Goal: Task Accomplishment & Management: Use online tool/utility

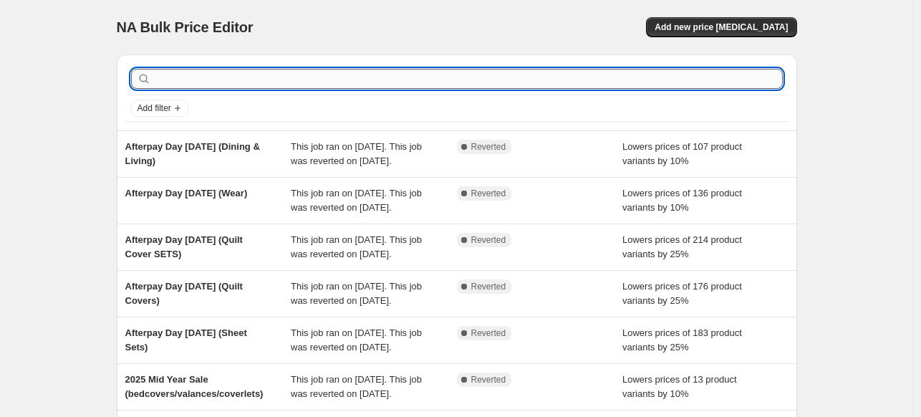
click at [214, 80] on input "text" at bounding box center [468, 79] width 629 height 20
type input "vosn"
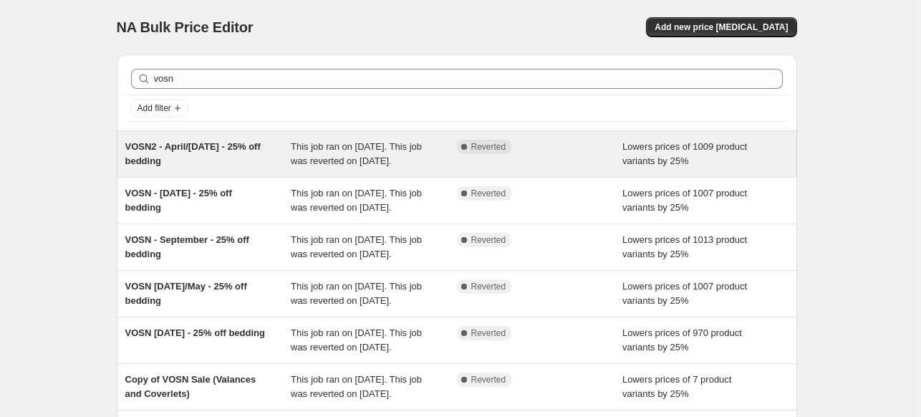
click at [208, 148] on span "VOSN2 - April/[DATE] - 25% off bedding" at bounding box center [192, 153] width 135 height 25
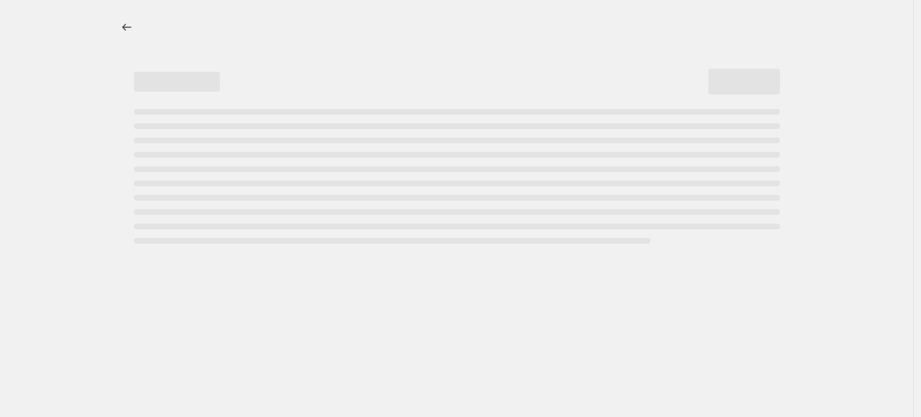
select select "percentage"
select select "collection"
select select "tag"
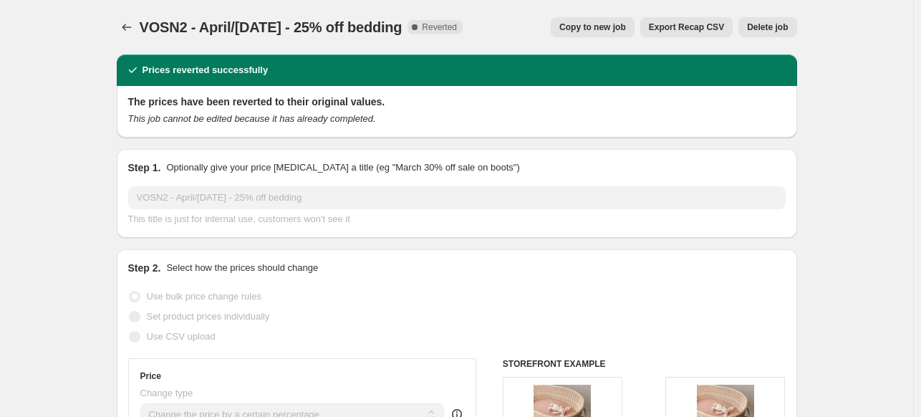
click at [585, 29] on span "Copy to new job" at bounding box center [593, 26] width 67 height 11
select select "percentage"
select select "collection"
select select "tag"
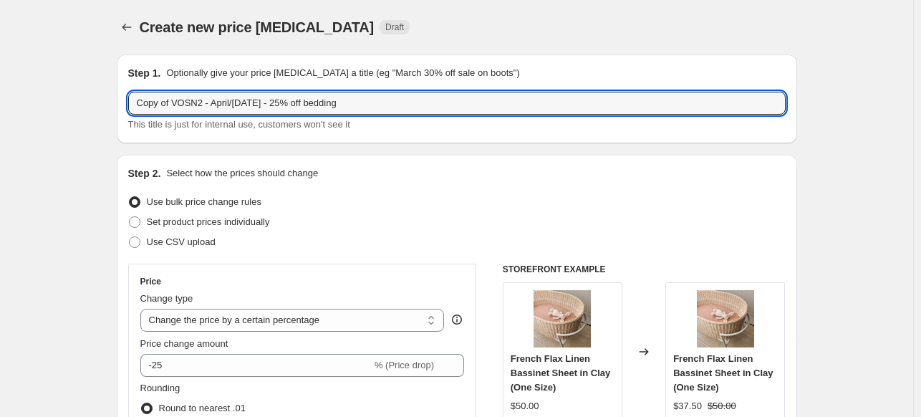
drag, startPoint x: 173, startPoint y: 103, endPoint x: 86, endPoint y: 102, distance: 87.4
click at [170, 104] on input "VOSN2 - April/[DATE] - 25% off bedding" at bounding box center [457, 103] width 658 height 23
drag, startPoint x: 174, startPoint y: 103, endPoint x: 192, endPoint y: 103, distance: 17.9
click at [192, 103] on input "VOSN - April/[DATE] - 25% off bedding" at bounding box center [457, 103] width 658 height 23
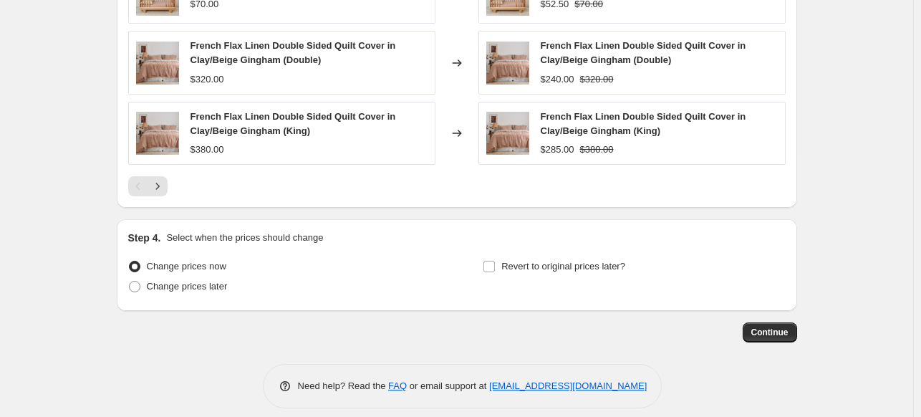
scroll to position [1252, 0]
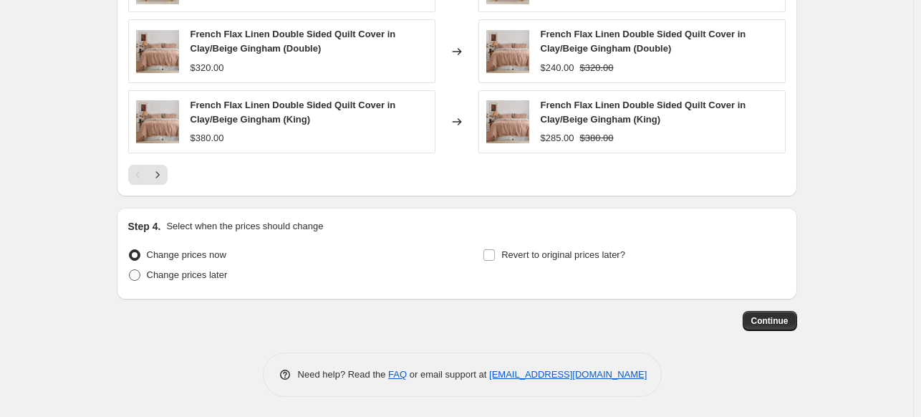
type input "VOSN - August/[DATE] - 25% off bedding"
click at [138, 274] on span at bounding box center [134, 274] width 11 height 11
click at [130, 270] on input "Change prices later" at bounding box center [129, 269] width 1 height 1
radio input "true"
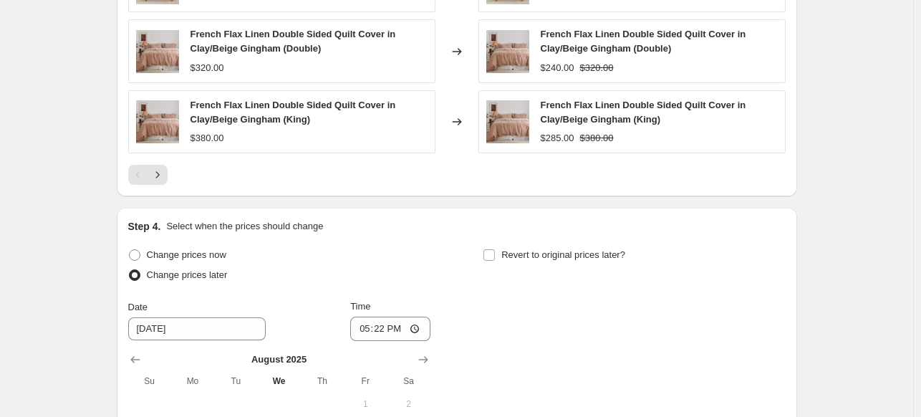
scroll to position [1395, 0]
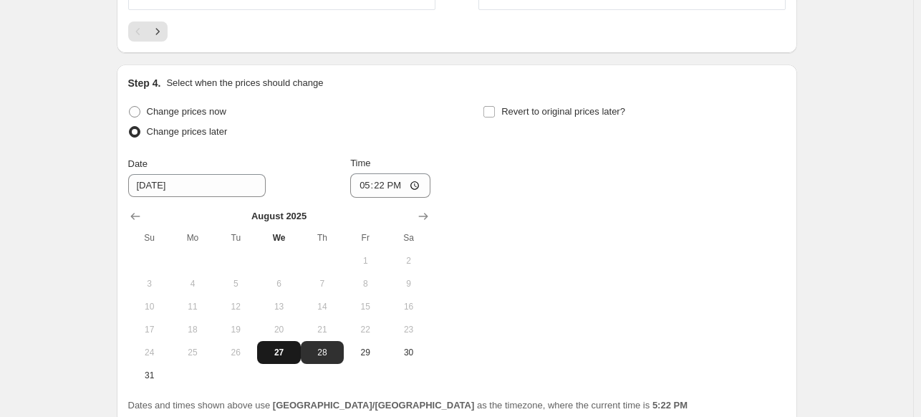
click at [287, 347] on span "27" at bounding box center [279, 352] width 32 height 11
type input "[DATE]"
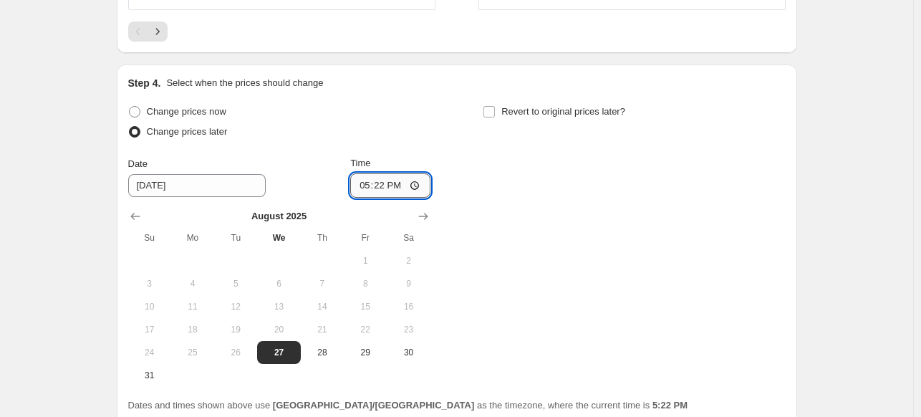
click at [415, 188] on input "17:22" at bounding box center [390, 185] width 80 height 24
type input "20:45"
click at [526, 250] on div "Change prices now Change prices later Date [DATE] Time 20:45 [DATE] Su Mo Tu We…" at bounding box center [457, 244] width 658 height 285
click at [491, 110] on input "Revert to original prices later?" at bounding box center [489, 111] width 11 height 11
checkbox input "true"
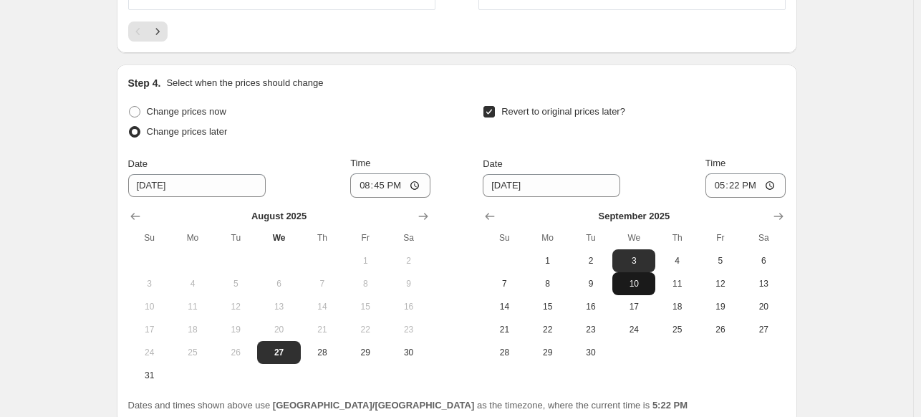
click at [642, 281] on span "10" at bounding box center [634, 283] width 32 height 11
type input "[DATE]"
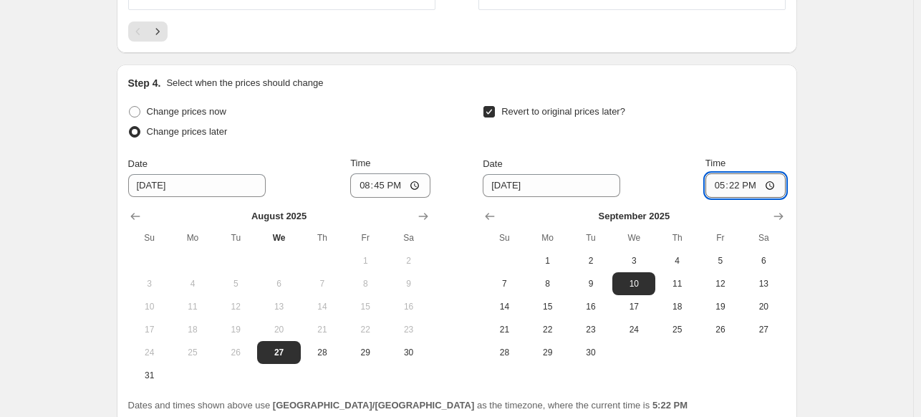
click at [740, 183] on input "17:22" at bounding box center [746, 185] width 80 height 24
click at [722, 183] on input "17:22" at bounding box center [746, 185] width 80 height 24
click at [774, 188] on input "17:22" at bounding box center [746, 185] width 80 height 24
type input "23:59"
click at [765, 77] on div "Step 4. Select when the prices should change" at bounding box center [457, 83] width 658 height 14
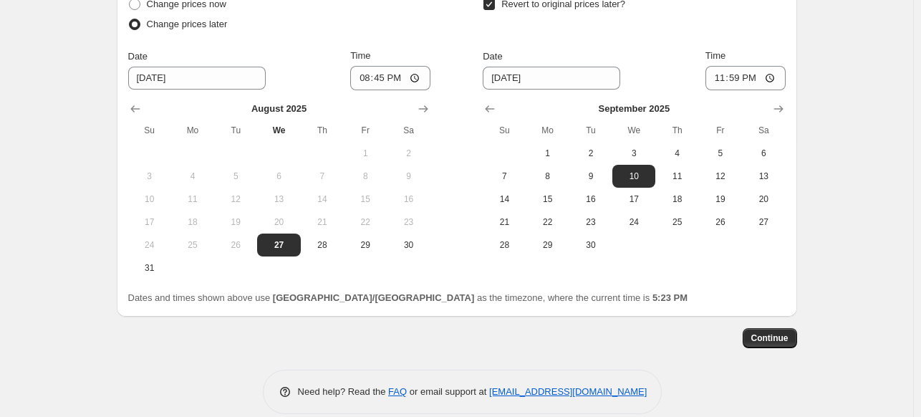
scroll to position [1519, 0]
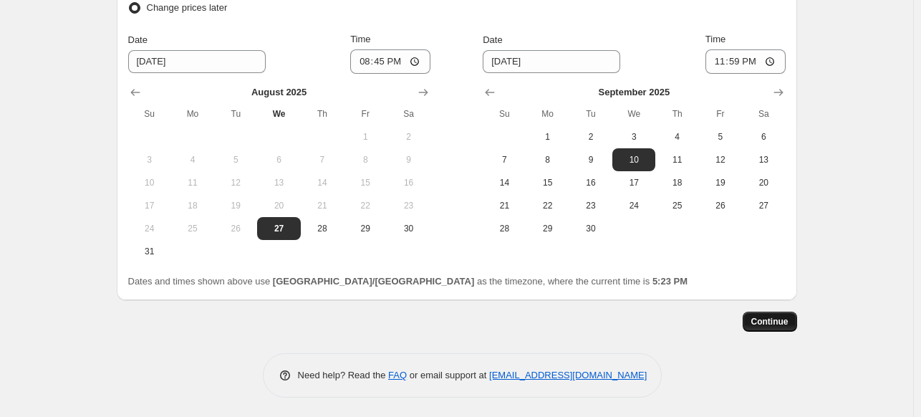
click at [781, 323] on span "Continue" at bounding box center [770, 321] width 37 height 11
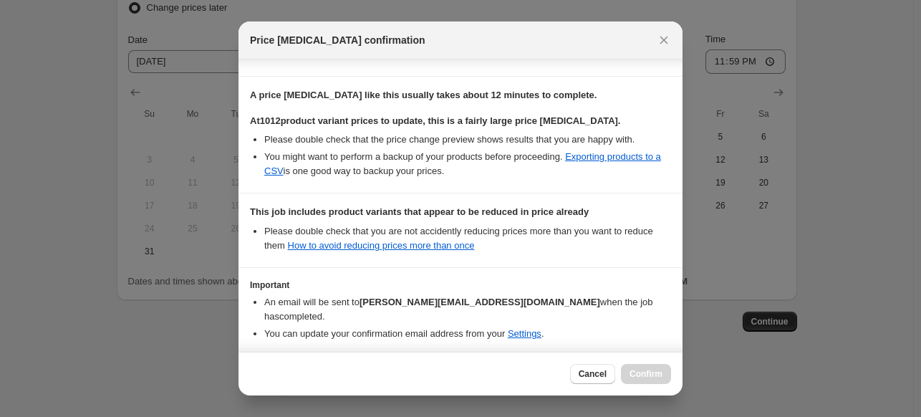
scroll to position [261, 0]
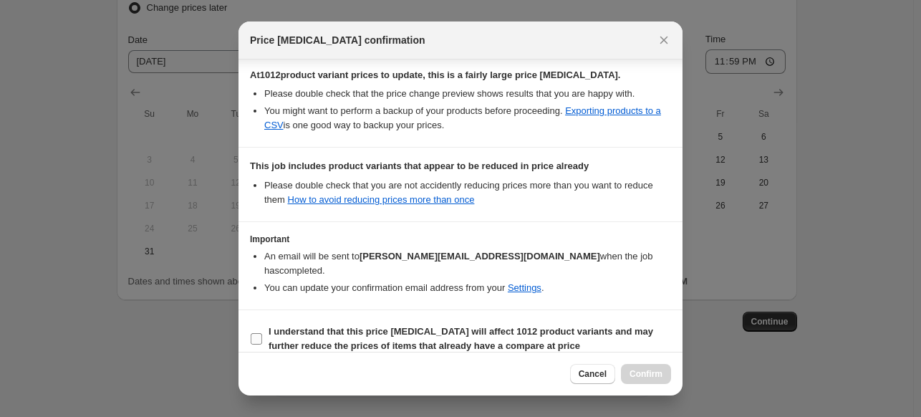
click at [260, 333] on input "I understand that this price [MEDICAL_DATA] will affect 1012 product variants a…" at bounding box center [256, 338] width 11 height 11
checkbox input "true"
click at [645, 377] on span "Confirm" at bounding box center [646, 373] width 33 height 11
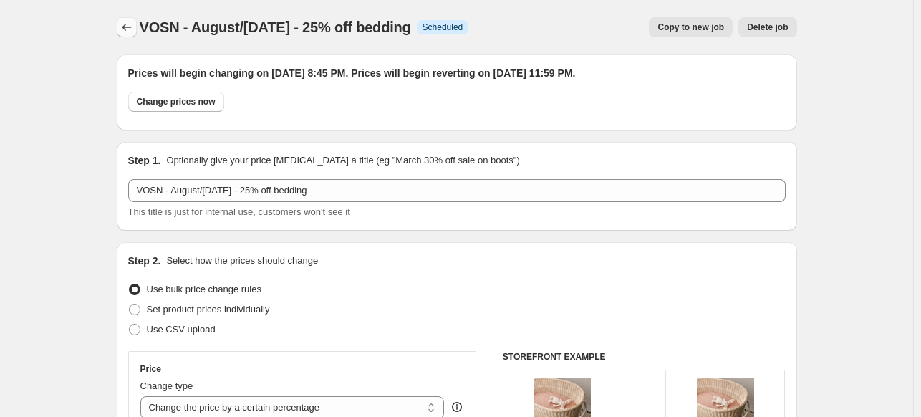
click at [123, 24] on icon "Price change jobs" at bounding box center [127, 27] width 14 height 14
